Goal: Task Accomplishment & Management: Manage account settings

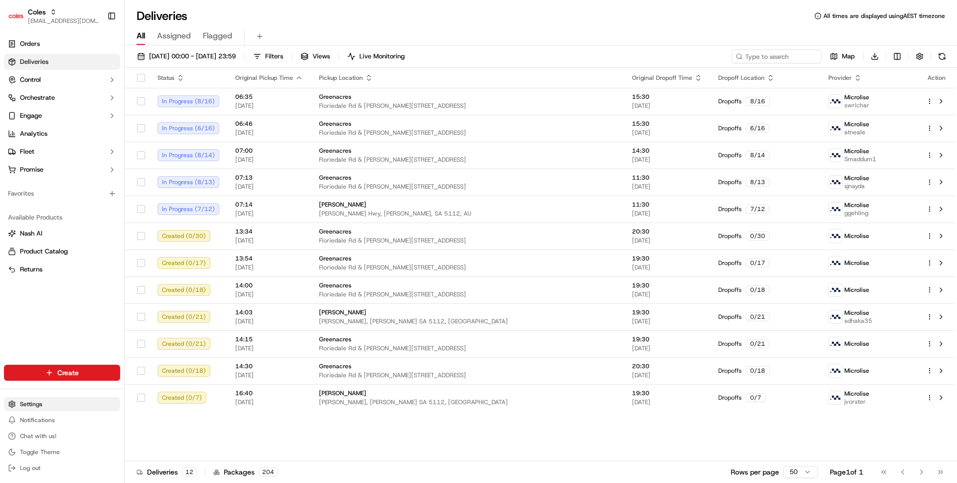
click at [50, 405] on html "Coles [EMAIL_ADDRESS][DOMAIN_NAME] Toggle Sidebar Orders Deliveries Control Orc…" at bounding box center [478, 241] width 957 height 483
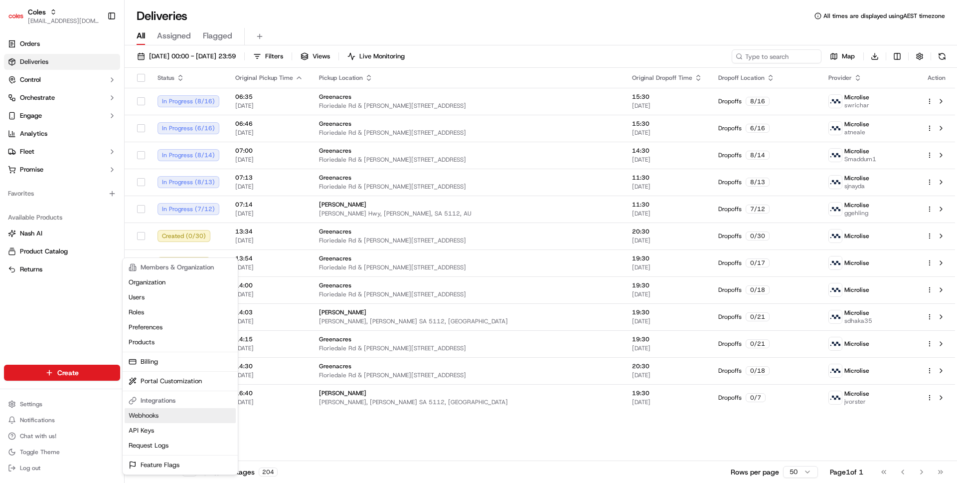
click at [152, 412] on link "Webhooks" at bounding box center [180, 415] width 111 height 15
